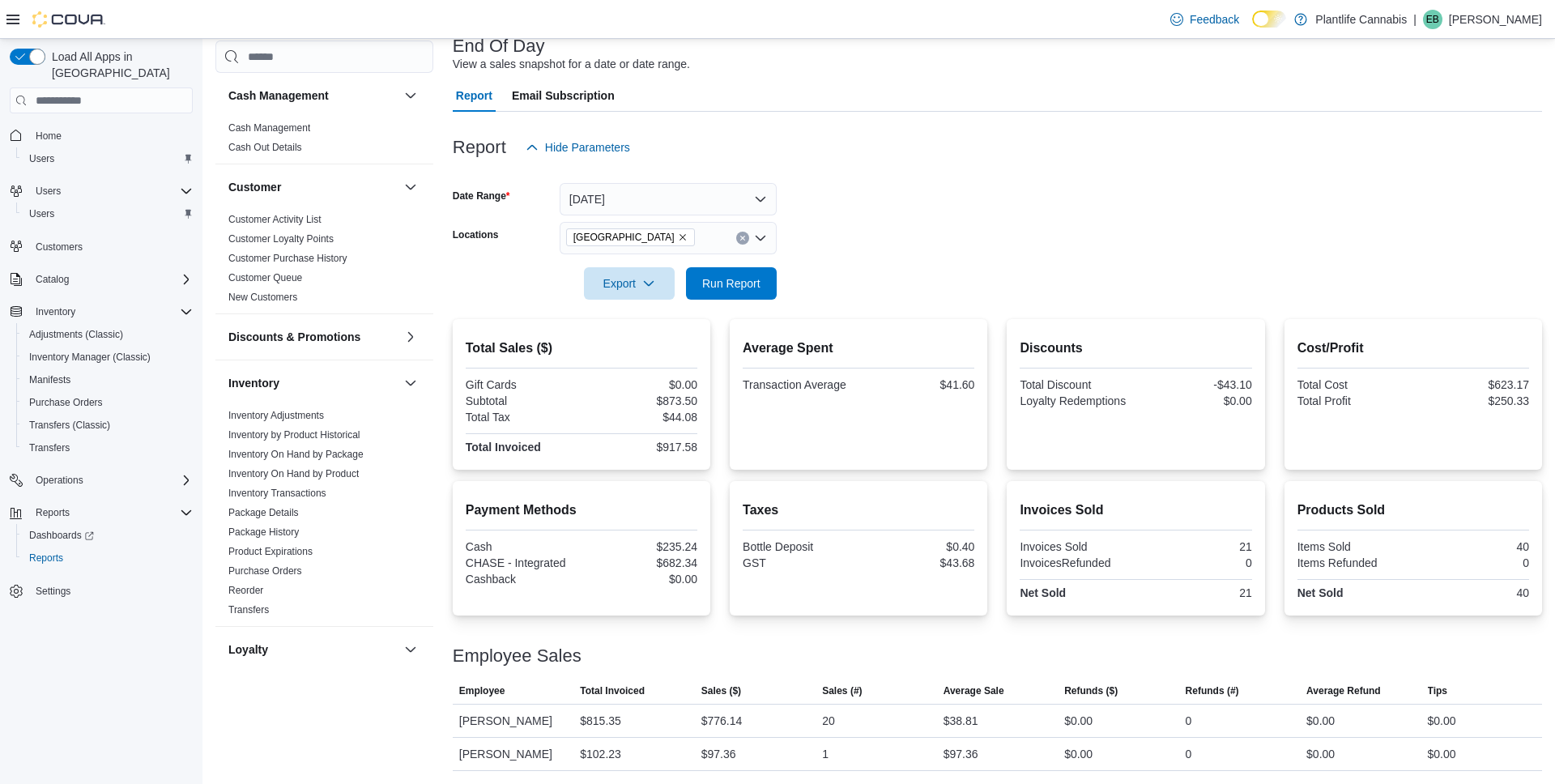
scroll to position [680, 0]
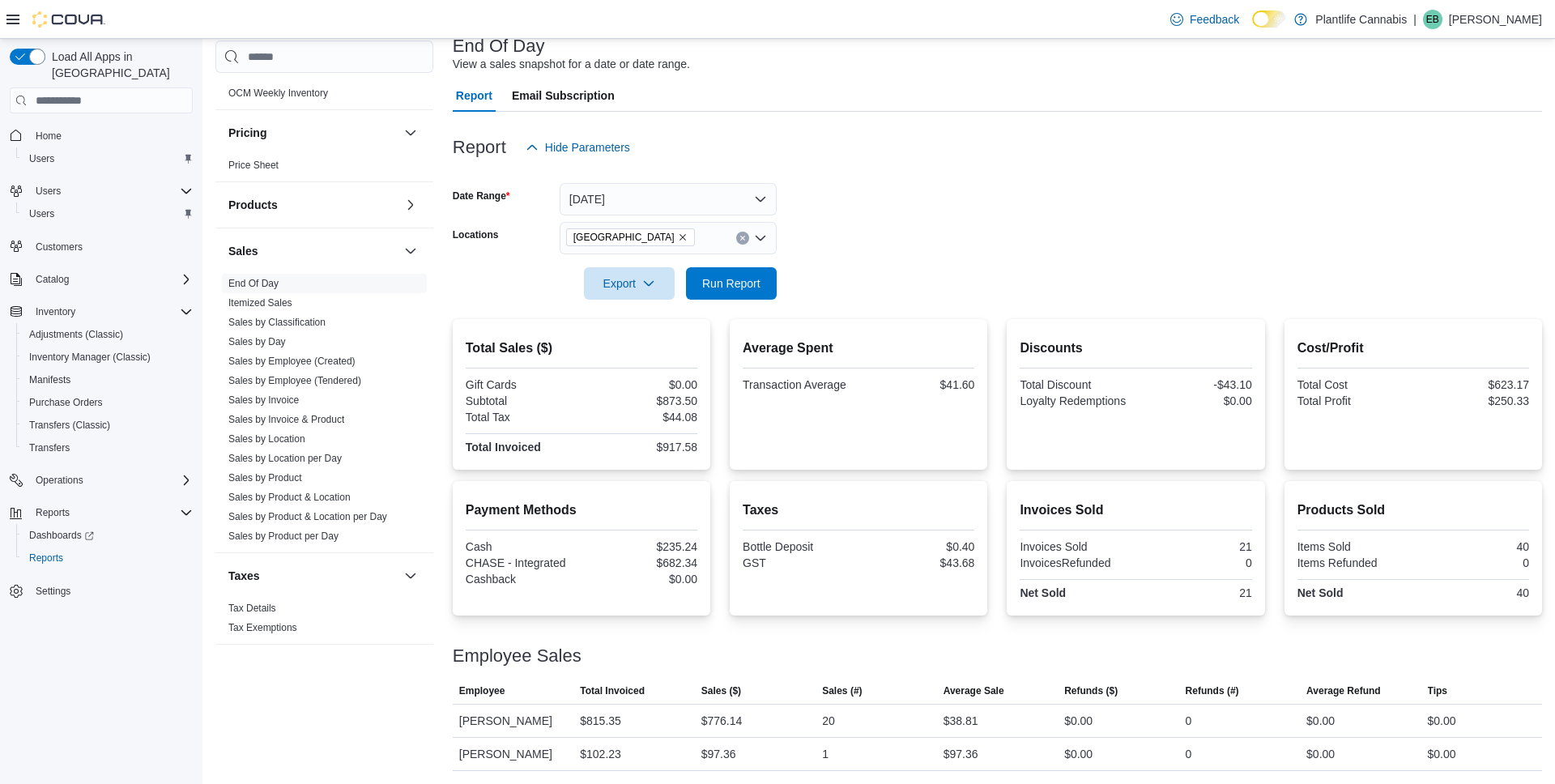
click at [741, 303] on div at bounding box center [997, 309] width 1089 height 19
click at [721, 271] on span "Run Report" at bounding box center [731, 282] width 71 height 32
click at [740, 275] on span "Run Report" at bounding box center [731, 282] width 71 height 32
click at [960, 714] on div "$39.47" at bounding box center [961, 720] width 35 height 19
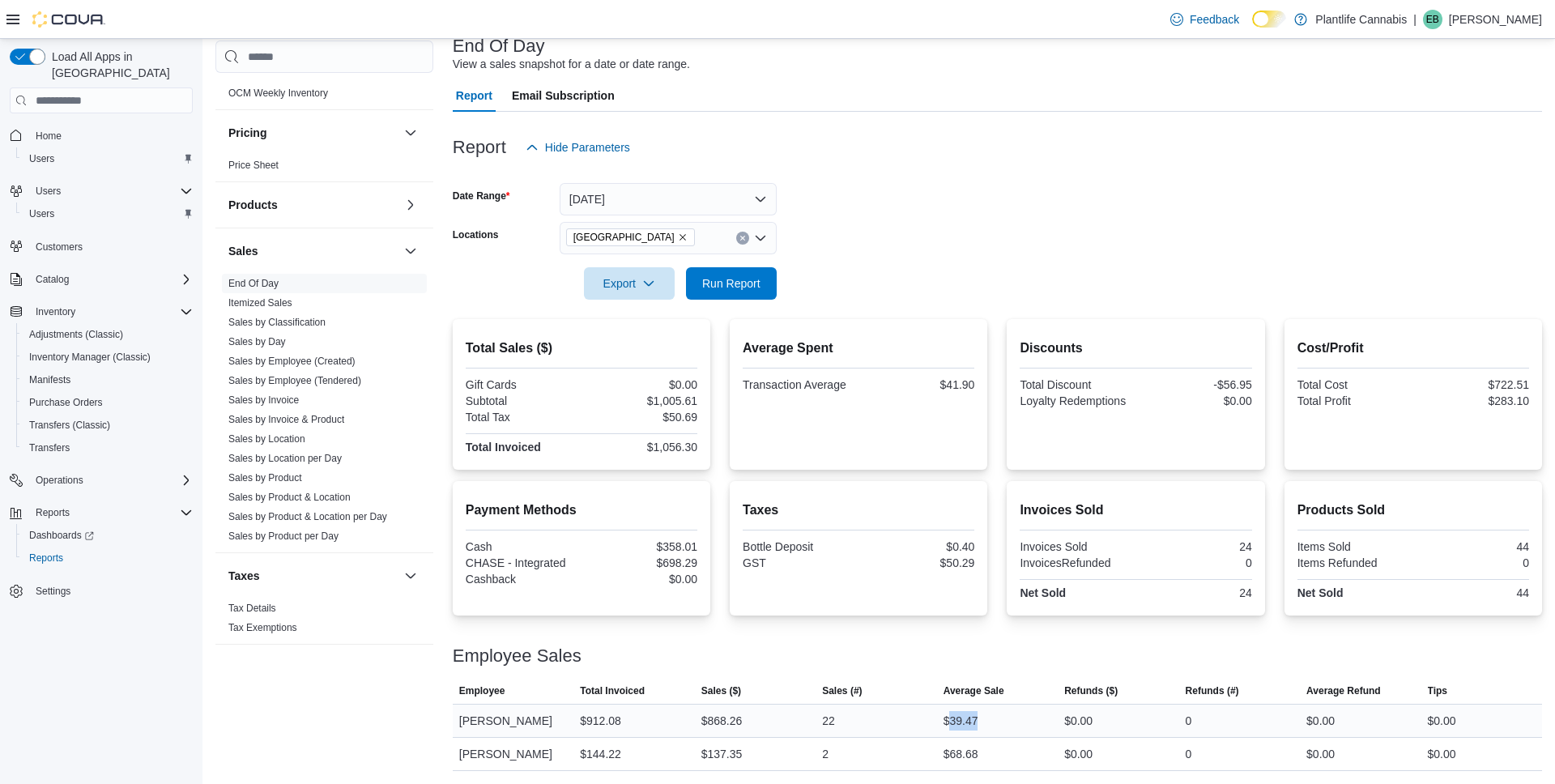
click at [960, 714] on div "$39.47" at bounding box center [961, 720] width 35 height 19
copy div "39.47"
click at [719, 724] on div "$868.26" at bounding box center [721, 720] width 41 height 19
copy div "868.26"
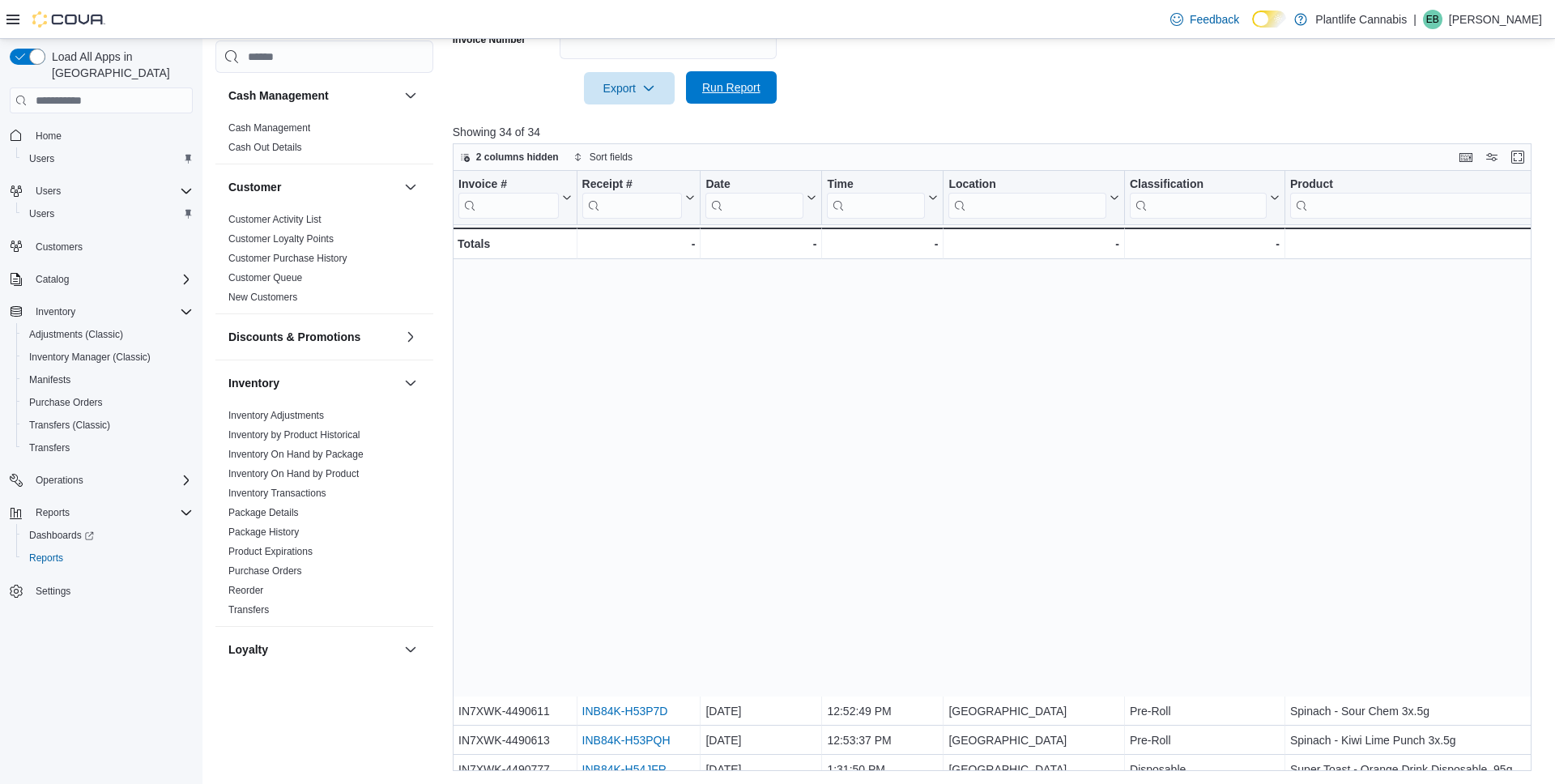
scroll to position [480, 0]
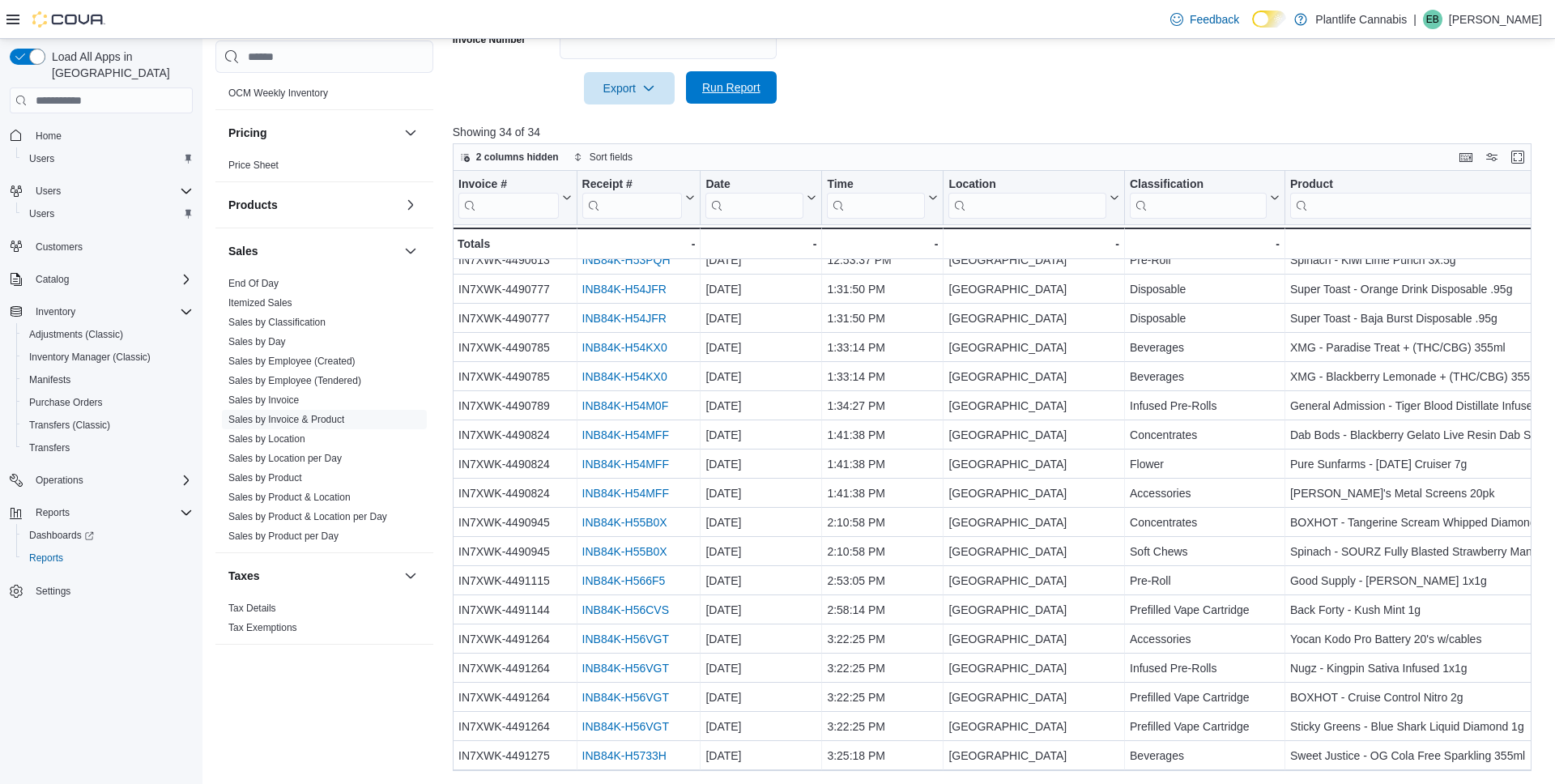
click at [749, 94] on span "Run Report" at bounding box center [731, 87] width 58 height 17
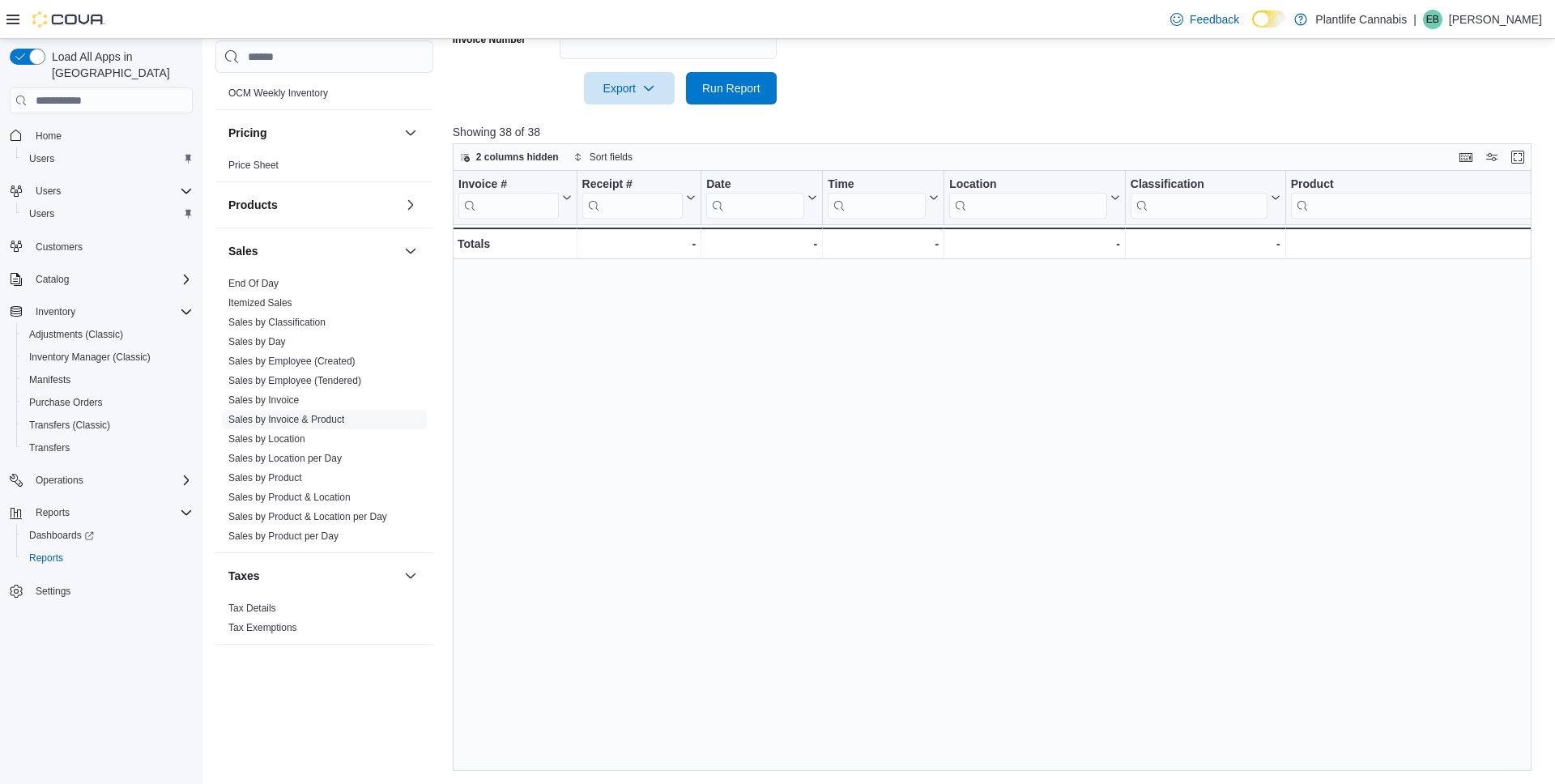
scroll to position [597, 0]
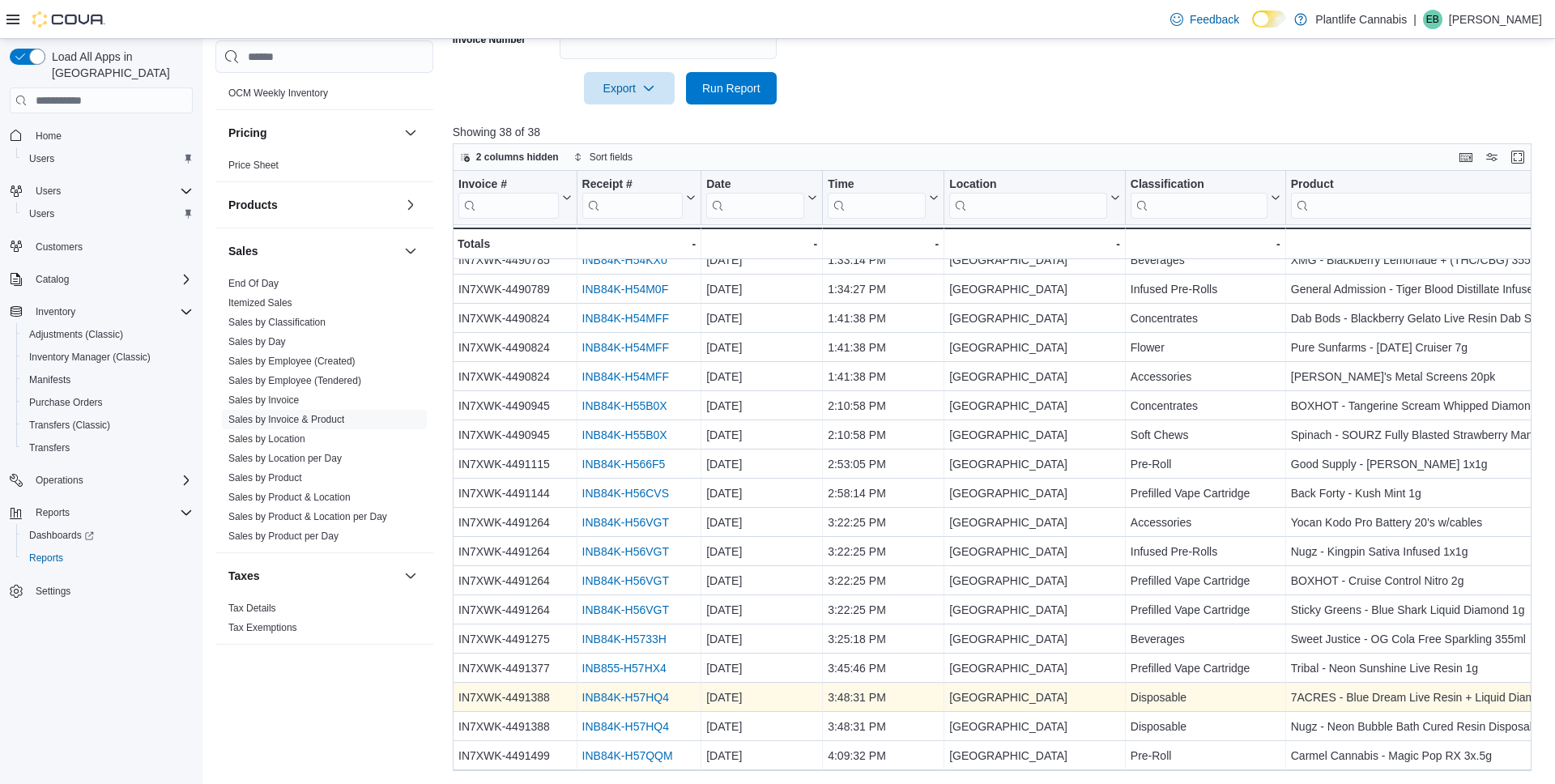
click at [625, 696] on link "INB84K-H57HQ4" at bounding box center [625, 698] width 87 height 13
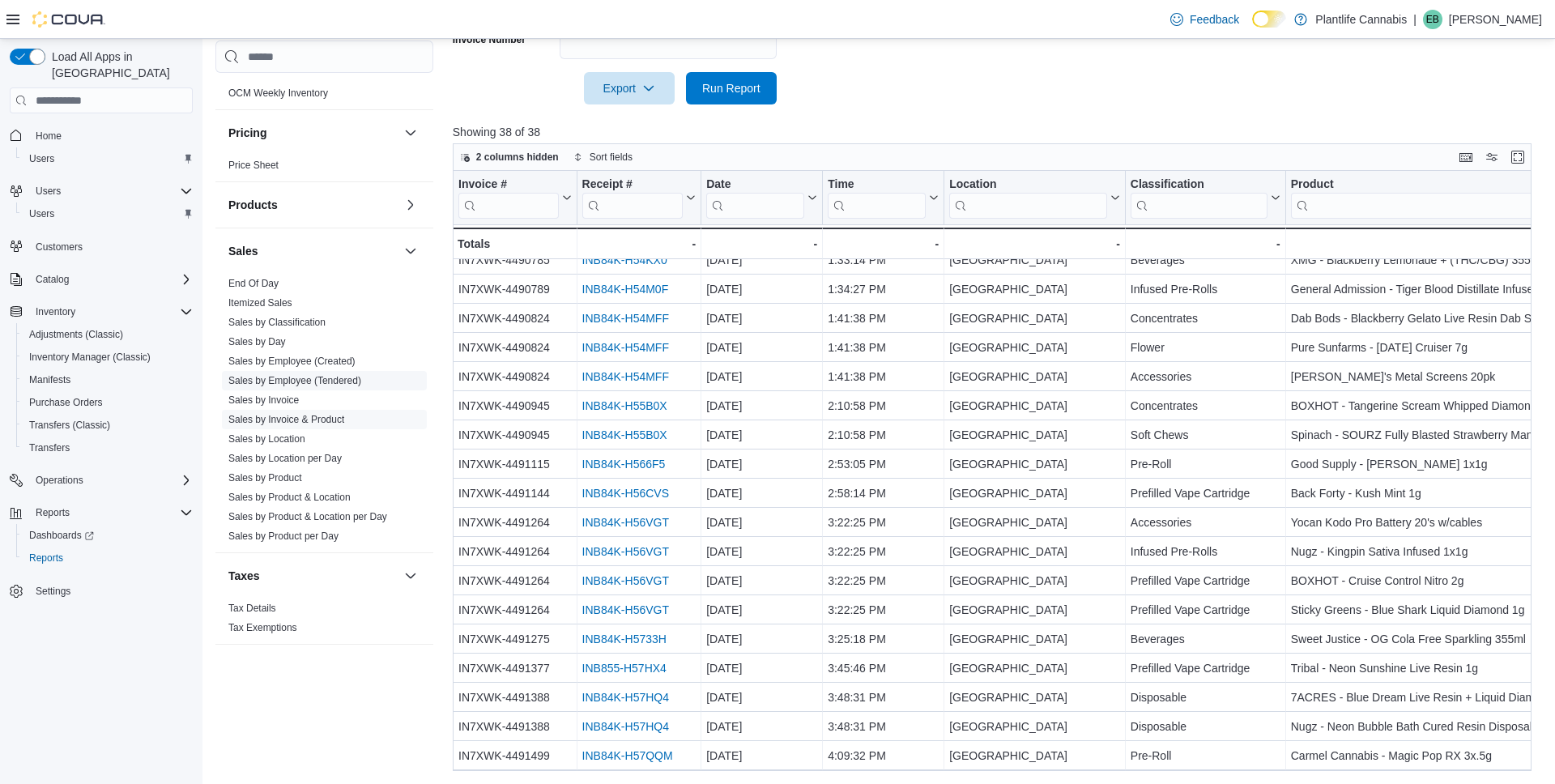
click at [331, 375] on link "Sales by Employee (Tendered)" at bounding box center [294, 380] width 133 height 11
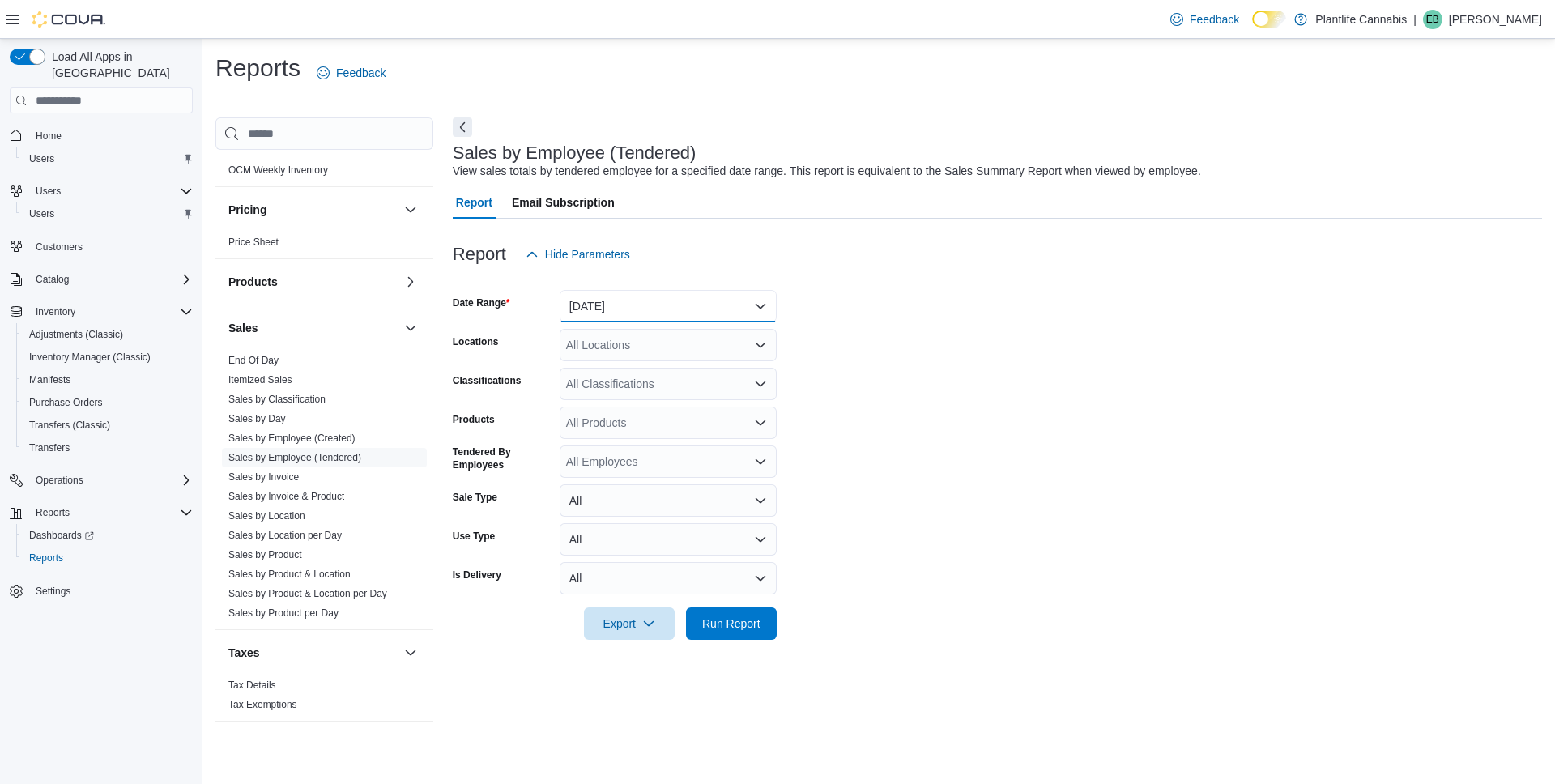
click at [602, 310] on button "Yesterday" at bounding box center [667, 305] width 217 height 32
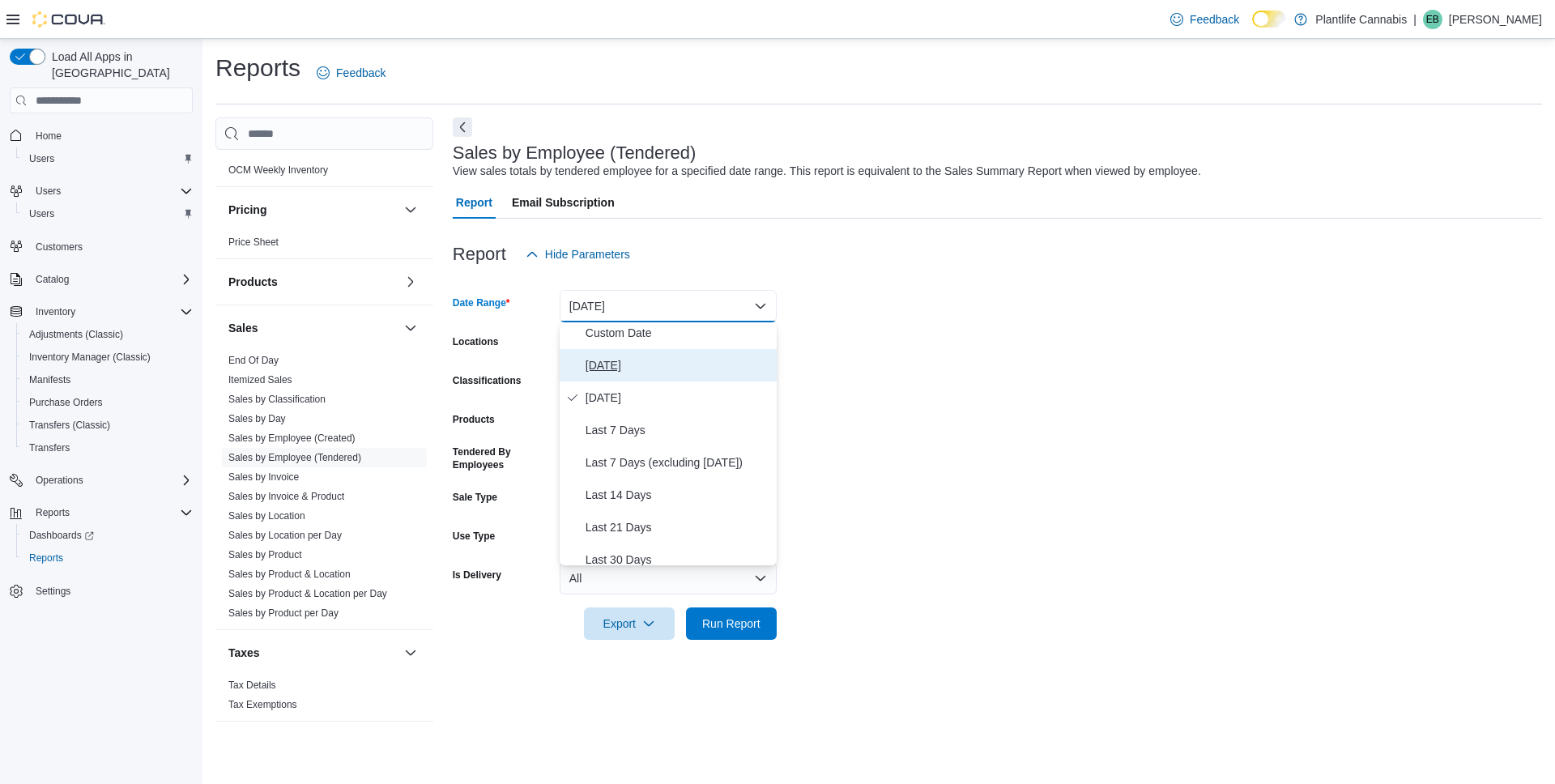
click at [604, 364] on span "Today" at bounding box center [678, 365] width 184 height 19
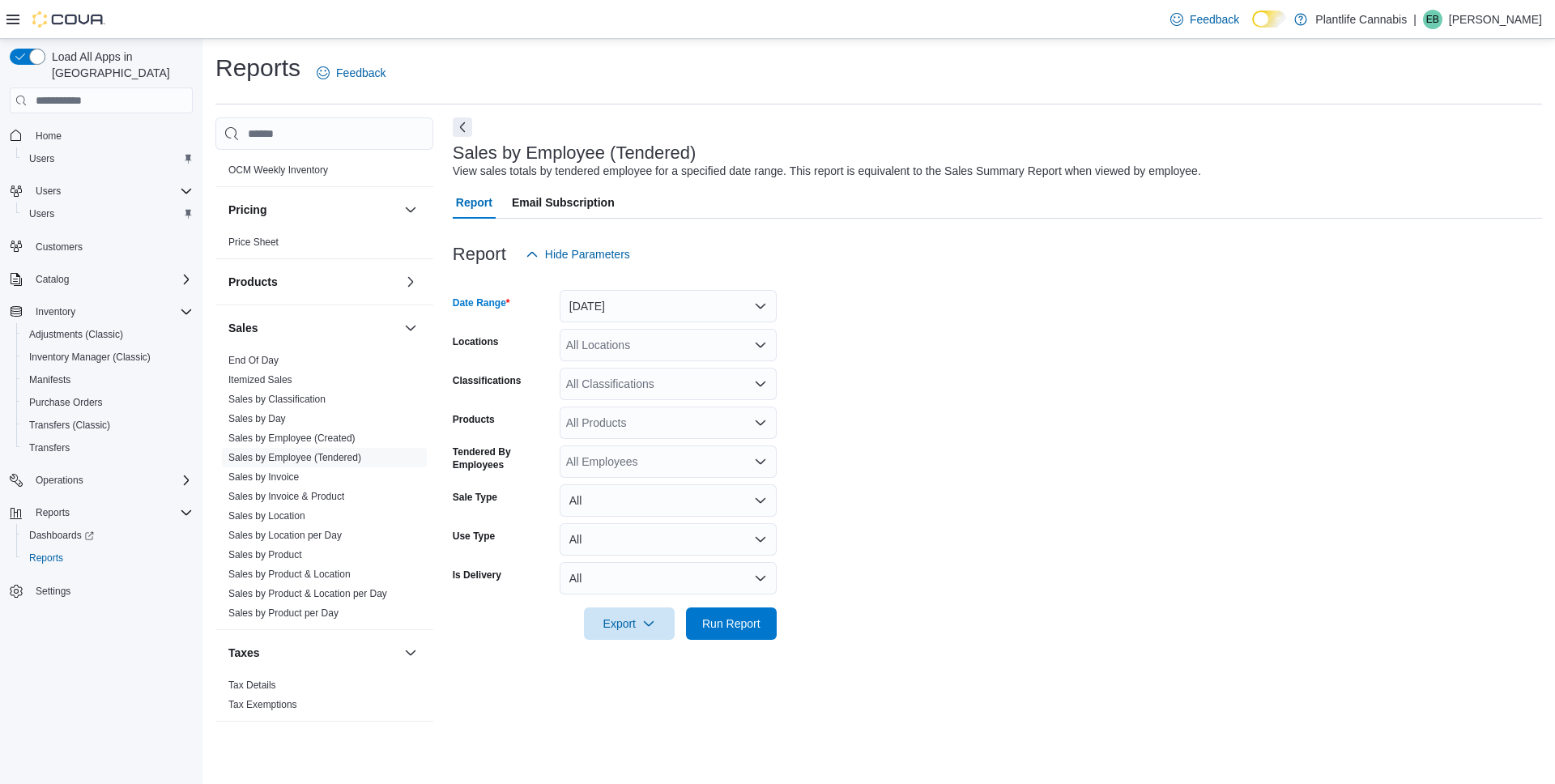
click at [609, 348] on div "All Locations" at bounding box center [667, 345] width 217 height 32
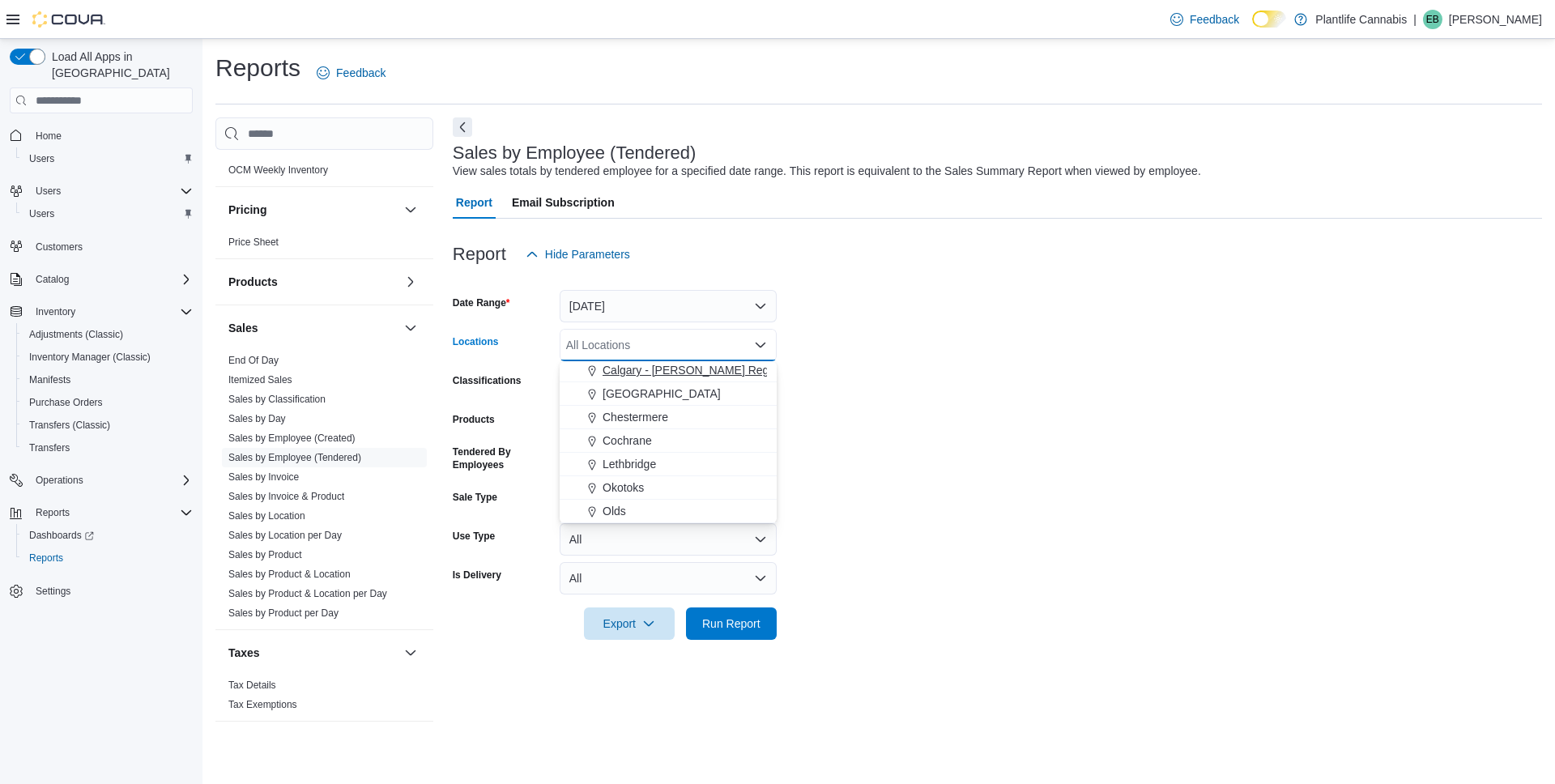
click at [687, 391] on span "Calgary - University District" at bounding box center [661, 393] width 118 height 17
drag, startPoint x: 931, startPoint y: 425, endPoint x: 671, endPoint y: 397, distance: 261.5
click at [928, 425] on form "Date Range Today Locations Calgary - University District Combo box. Selected. C…" at bounding box center [997, 455] width 1089 height 369
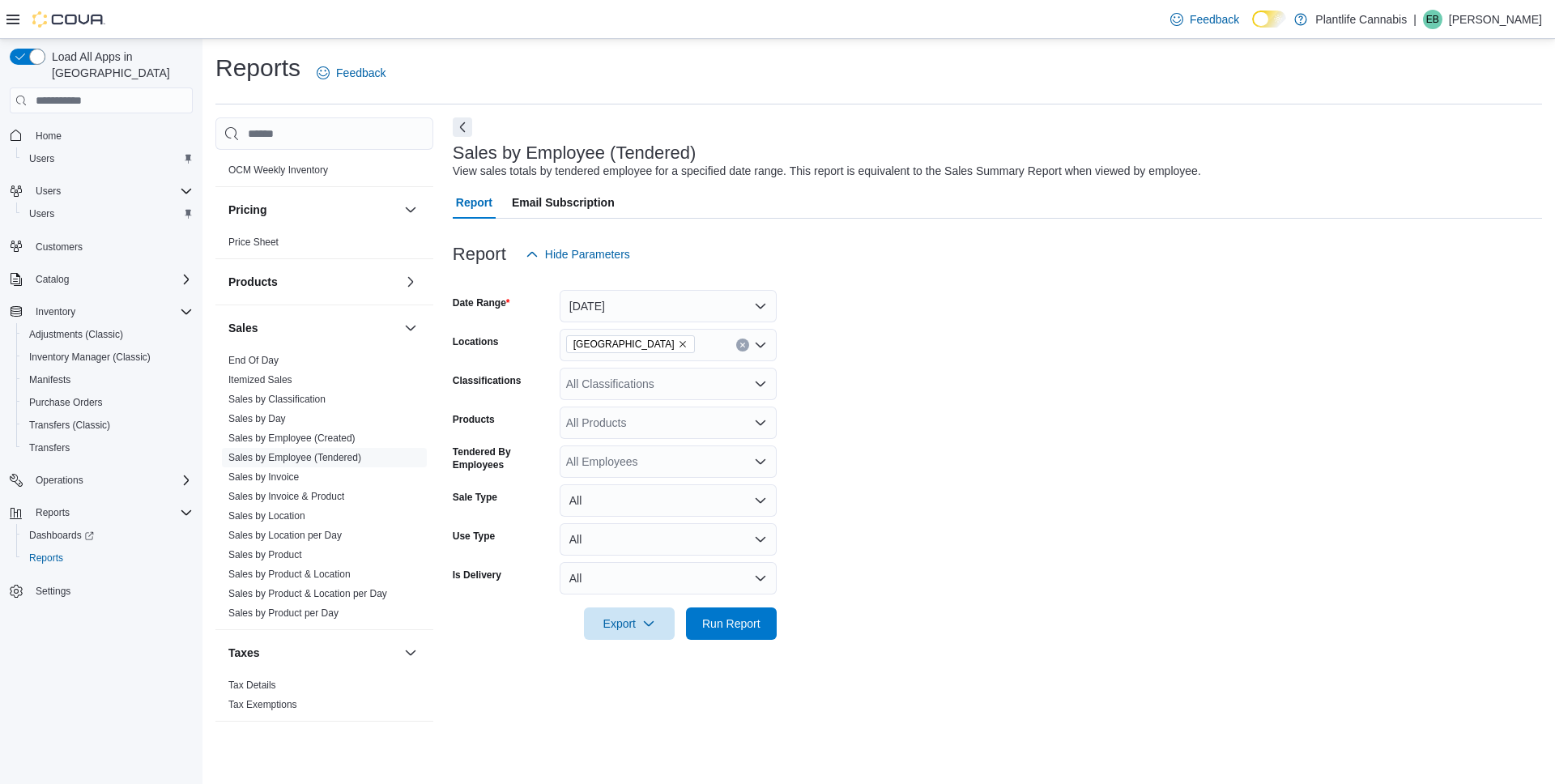
click at [654, 392] on div "All Classifications" at bounding box center [667, 384] width 217 height 32
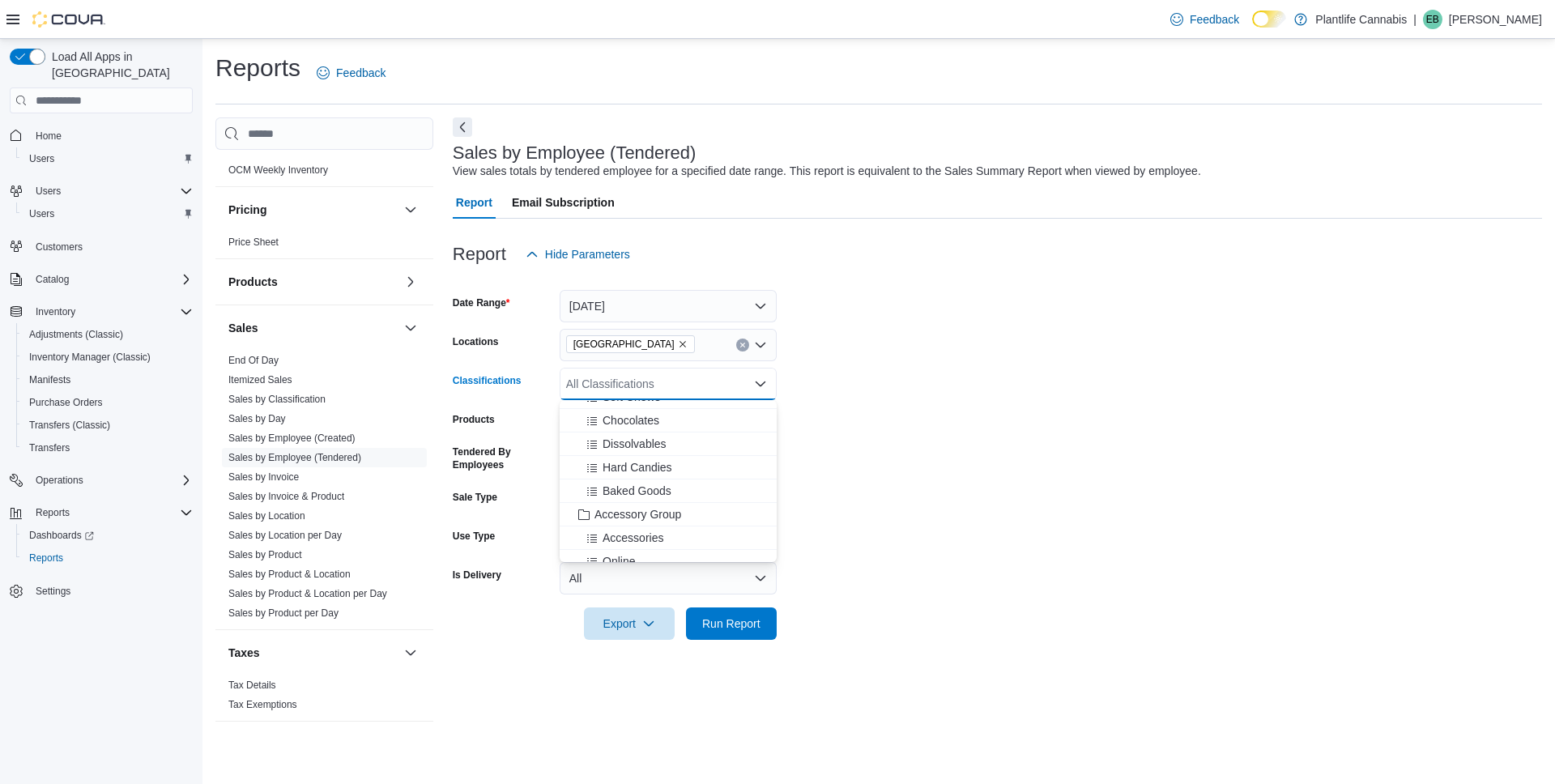
scroll to position [141, 0]
click at [676, 500] on span "Accessory Group" at bounding box center [638, 505] width 87 height 17
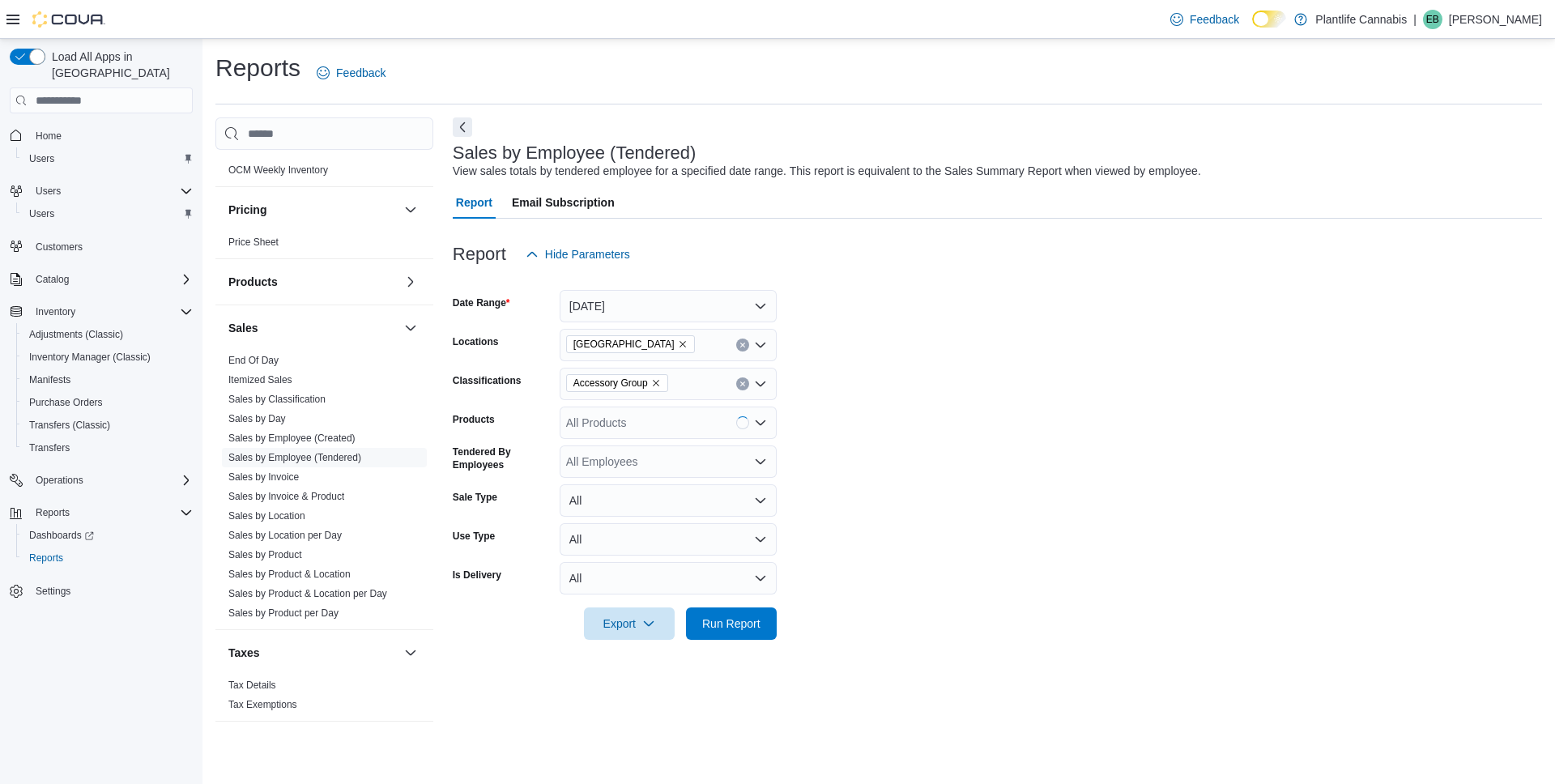
drag, startPoint x: 850, startPoint y: 516, endPoint x: 838, endPoint y: 529, distance: 17.7
click at [848, 519] on form "Date Range Today Locations Calgary - University District Classifications Access…" at bounding box center [997, 455] width 1089 height 369
drag, startPoint x: 754, startPoint y: 632, endPoint x: 860, endPoint y: 614, distance: 107.5
click at [754, 632] on span "Run Report" at bounding box center [731, 623] width 71 height 32
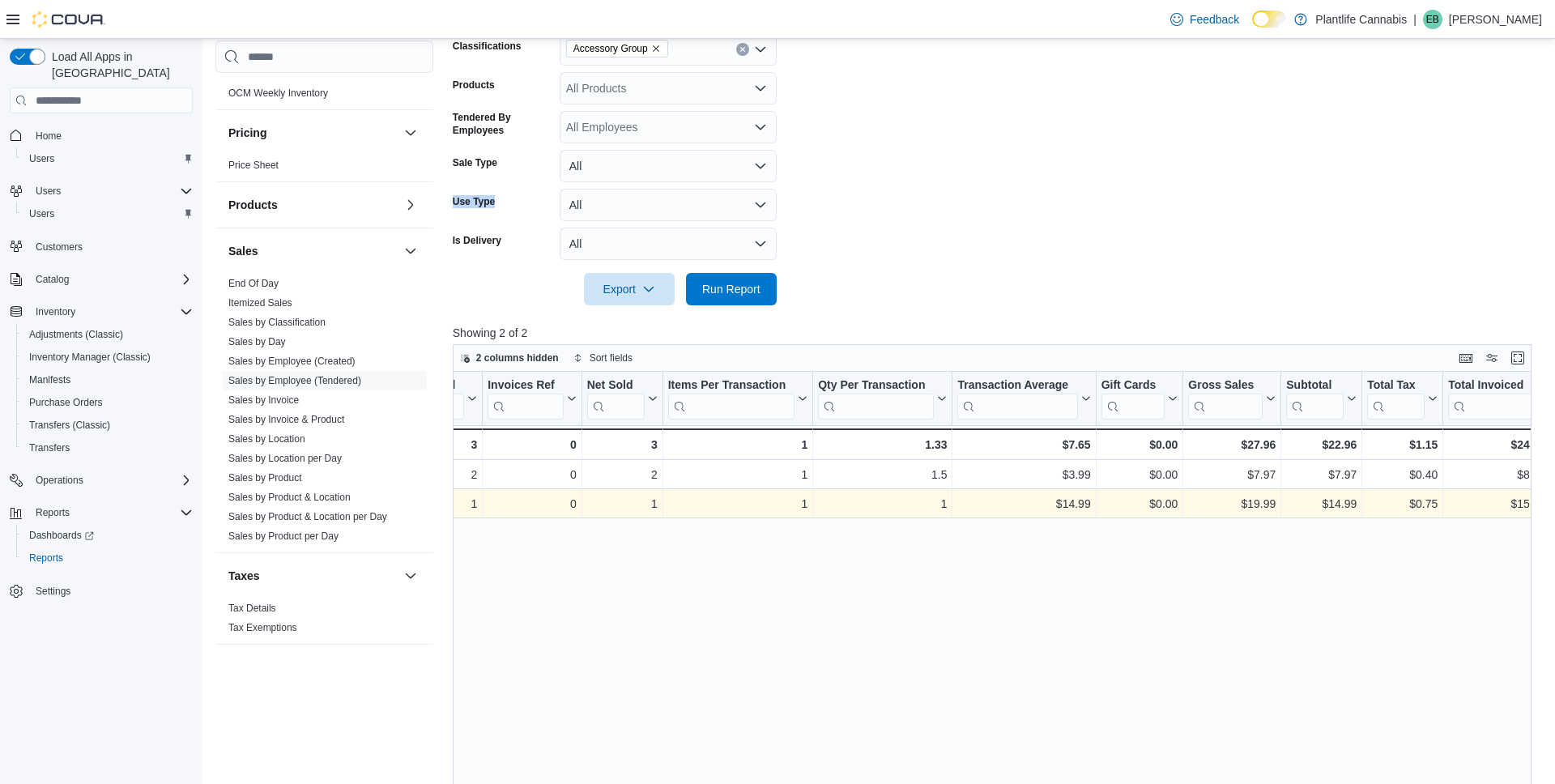
scroll to position [0, 217]
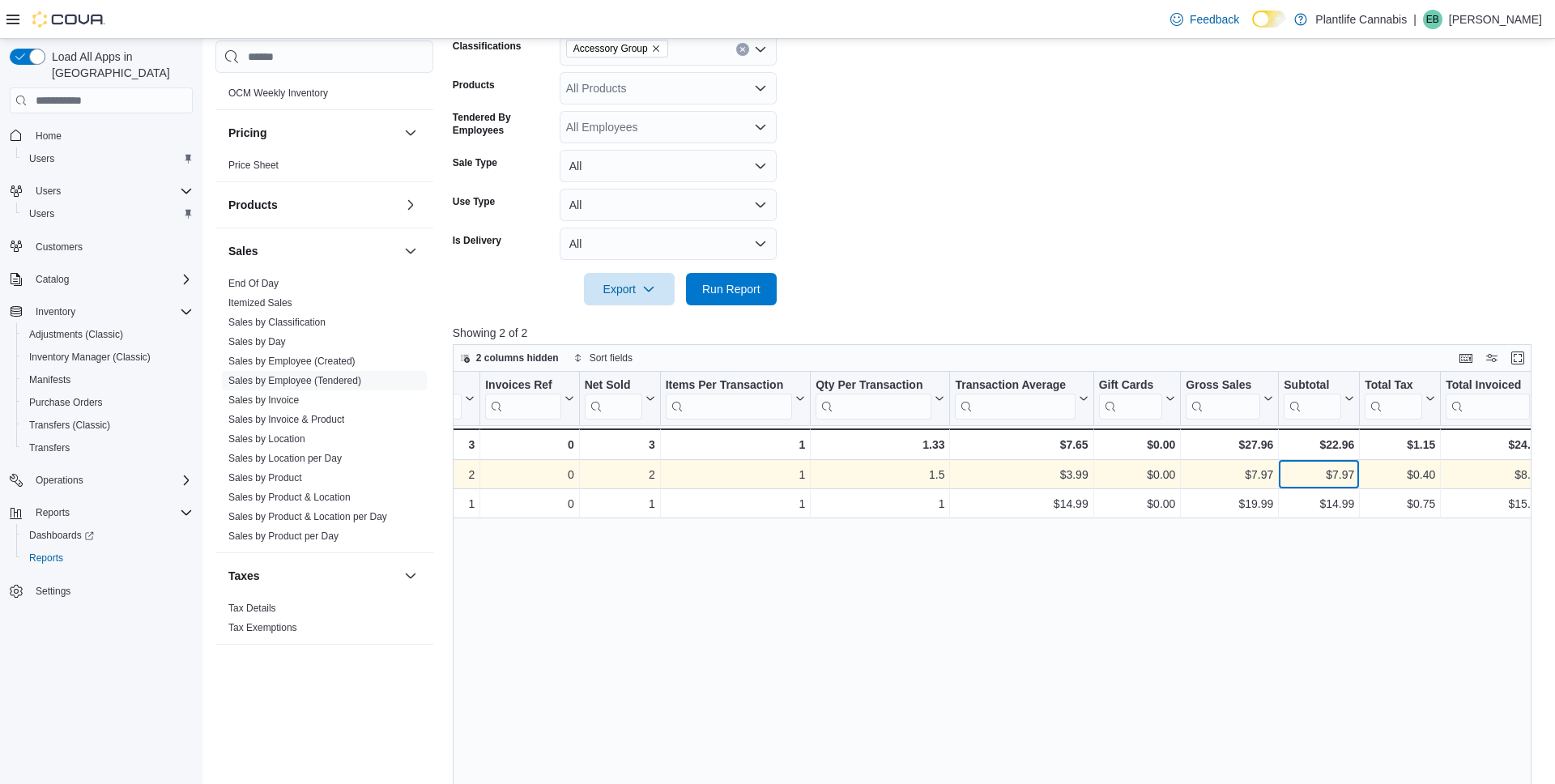
click at [1345, 475] on div "$7.97" at bounding box center [1318, 475] width 70 height 19
copy div "7.97"
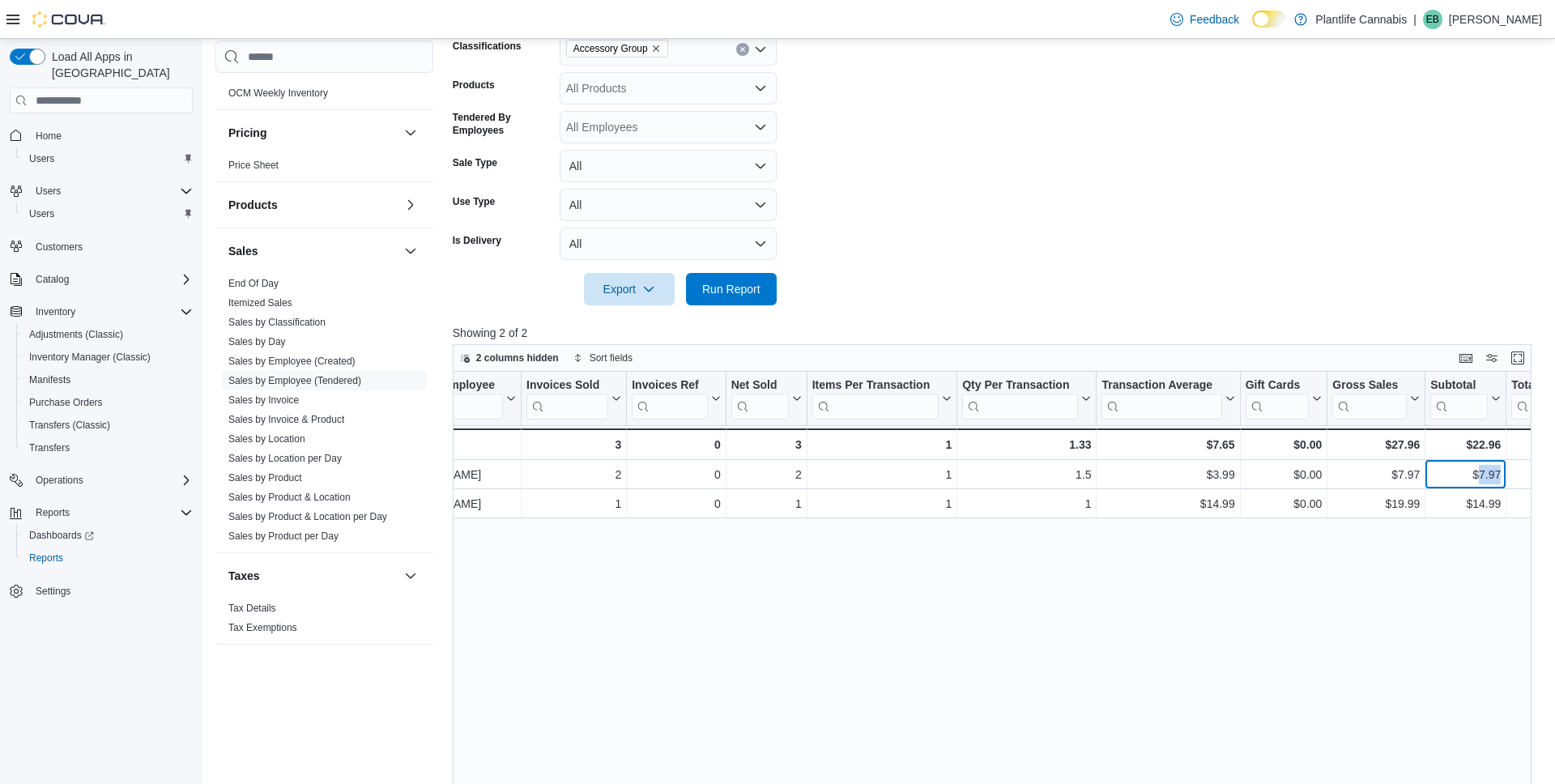
scroll to position [0, 0]
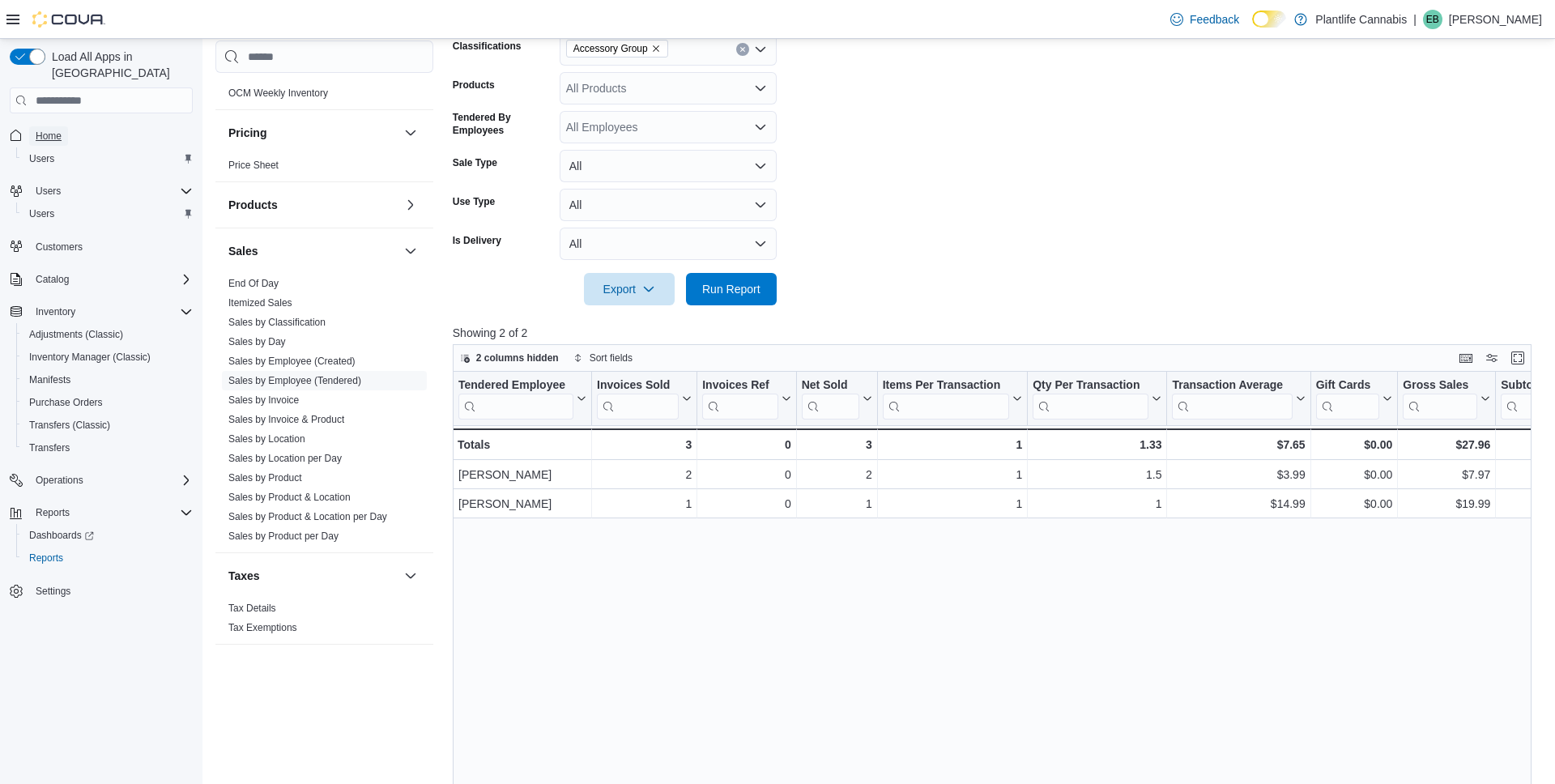
click at [42, 130] on span "Home" at bounding box center [49, 136] width 26 height 13
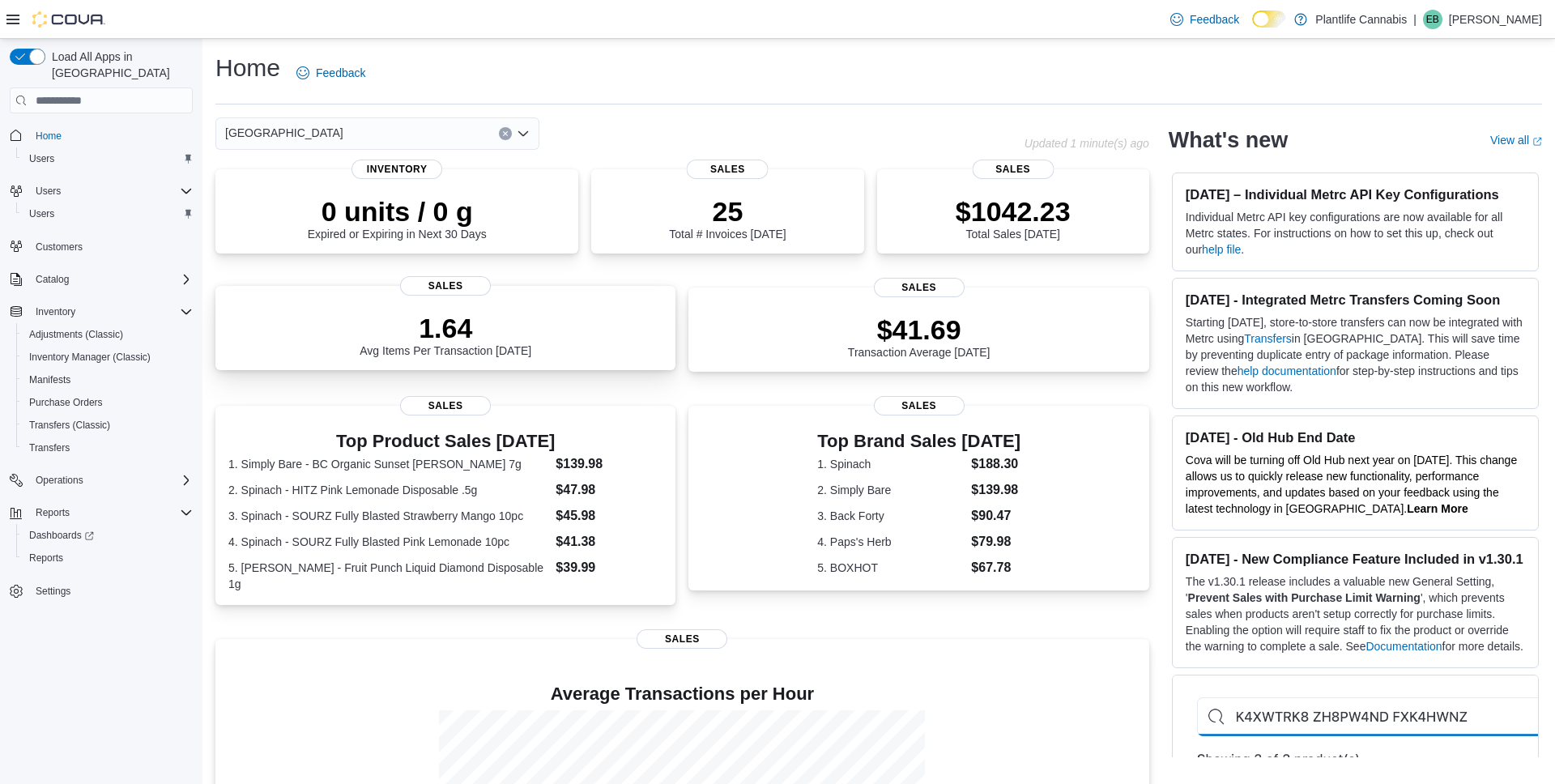
scroll to position [198, 0]
